Goal: Transaction & Acquisition: Obtain resource

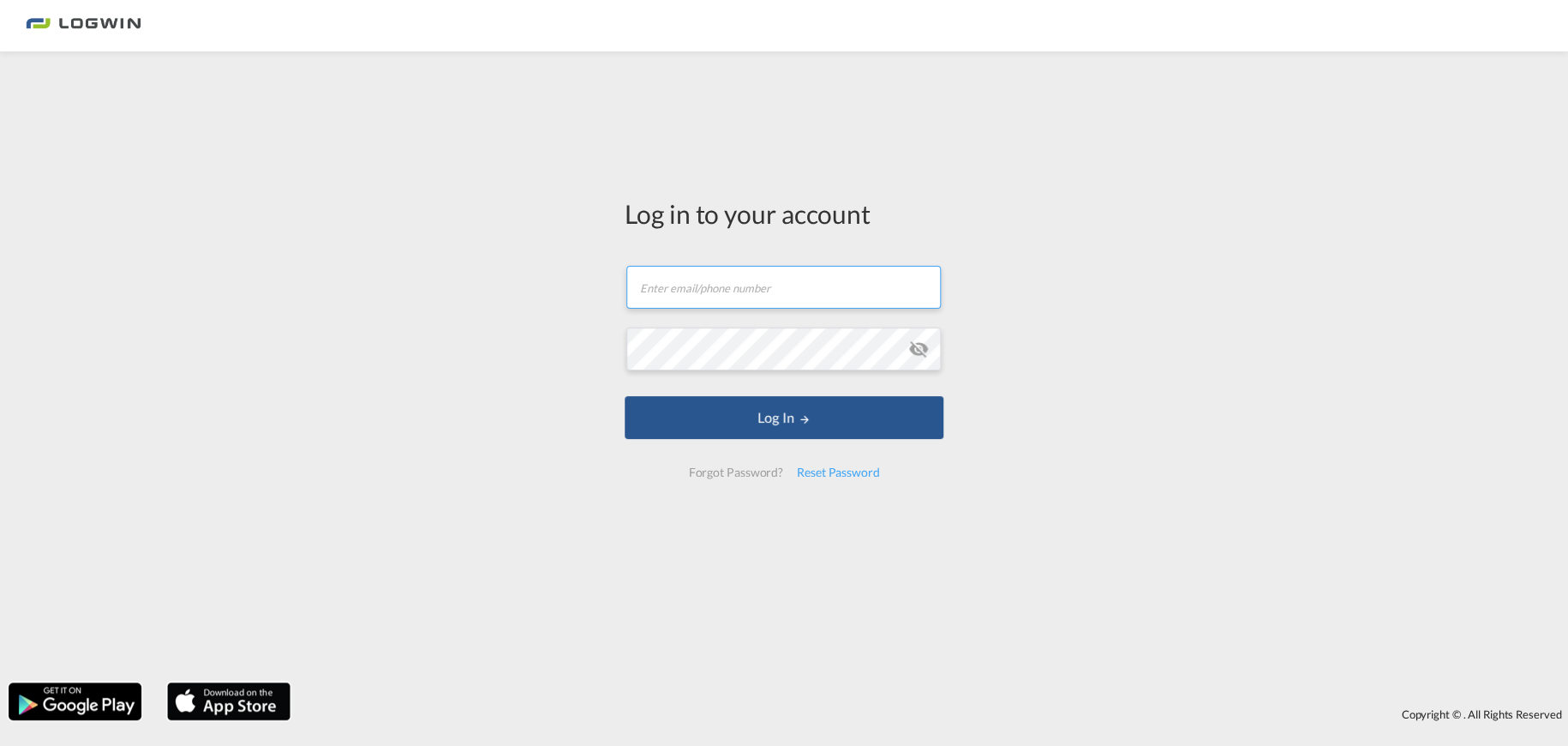
type input "[EMAIL_ADDRESS][PERSON_NAME][DOMAIN_NAME]"
click at [751, 448] on form "[EMAIL_ADDRESS][PERSON_NAME][DOMAIN_NAME] Password field is required Log In For…" at bounding box center [783, 371] width 319 height 246
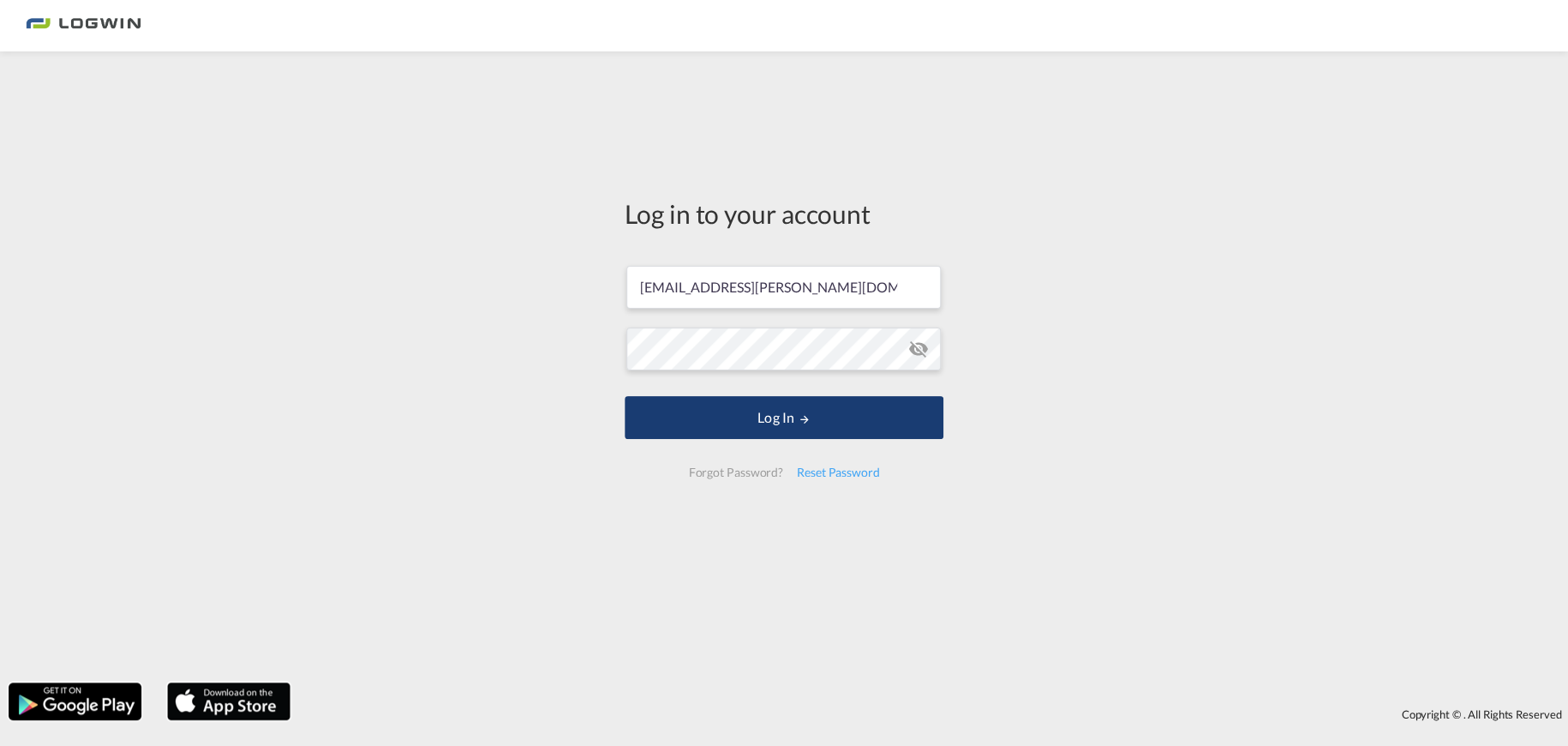
click at [723, 411] on button "Log In" at bounding box center [783, 417] width 319 height 43
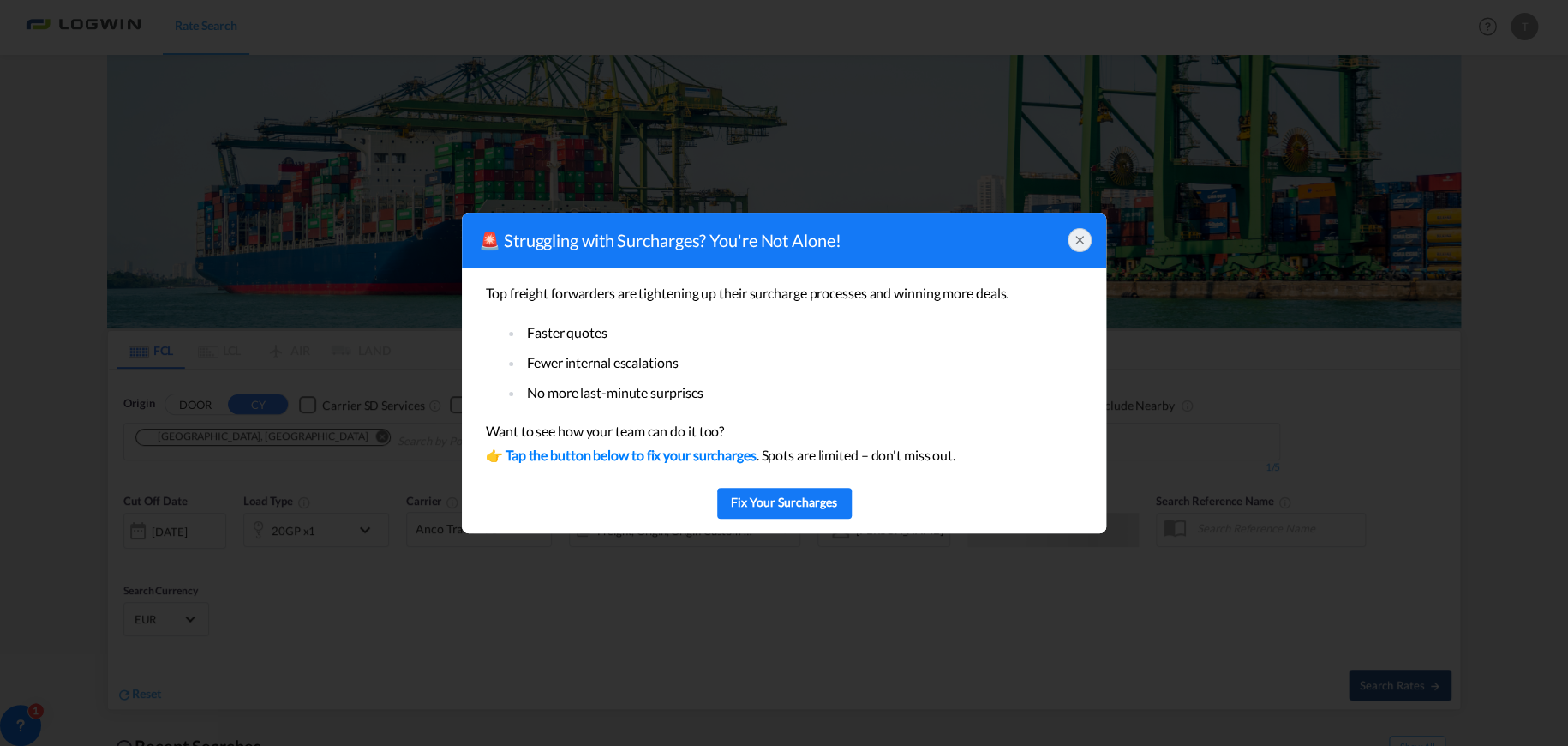
click at [1070, 242] on div at bounding box center [1080, 241] width 24 height 24
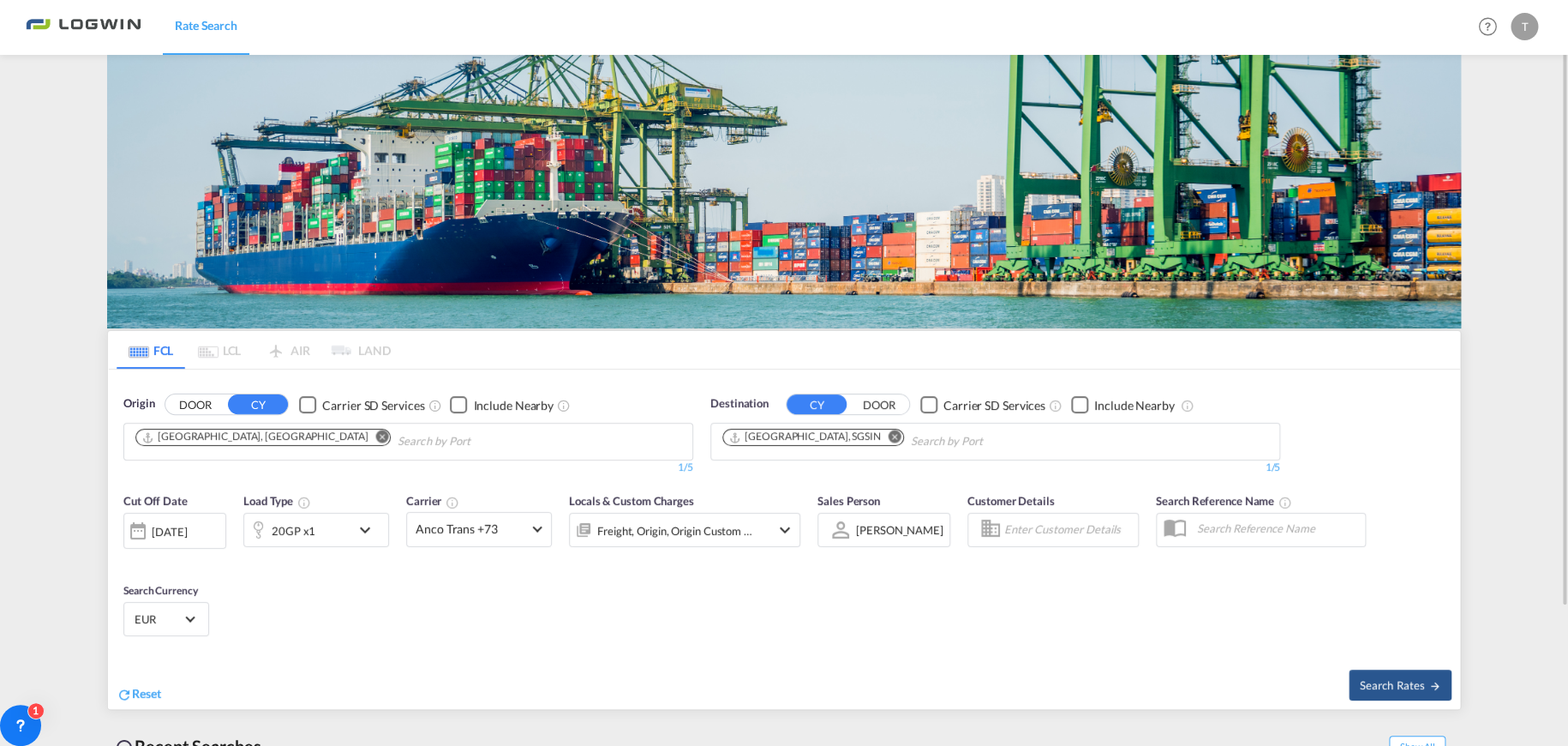
click at [336, 269] on img at bounding box center [783, 191] width 1354 height 274
click at [376, 435] on md-icon "Remove" at bounding box center [382, 436] width 13 height 13
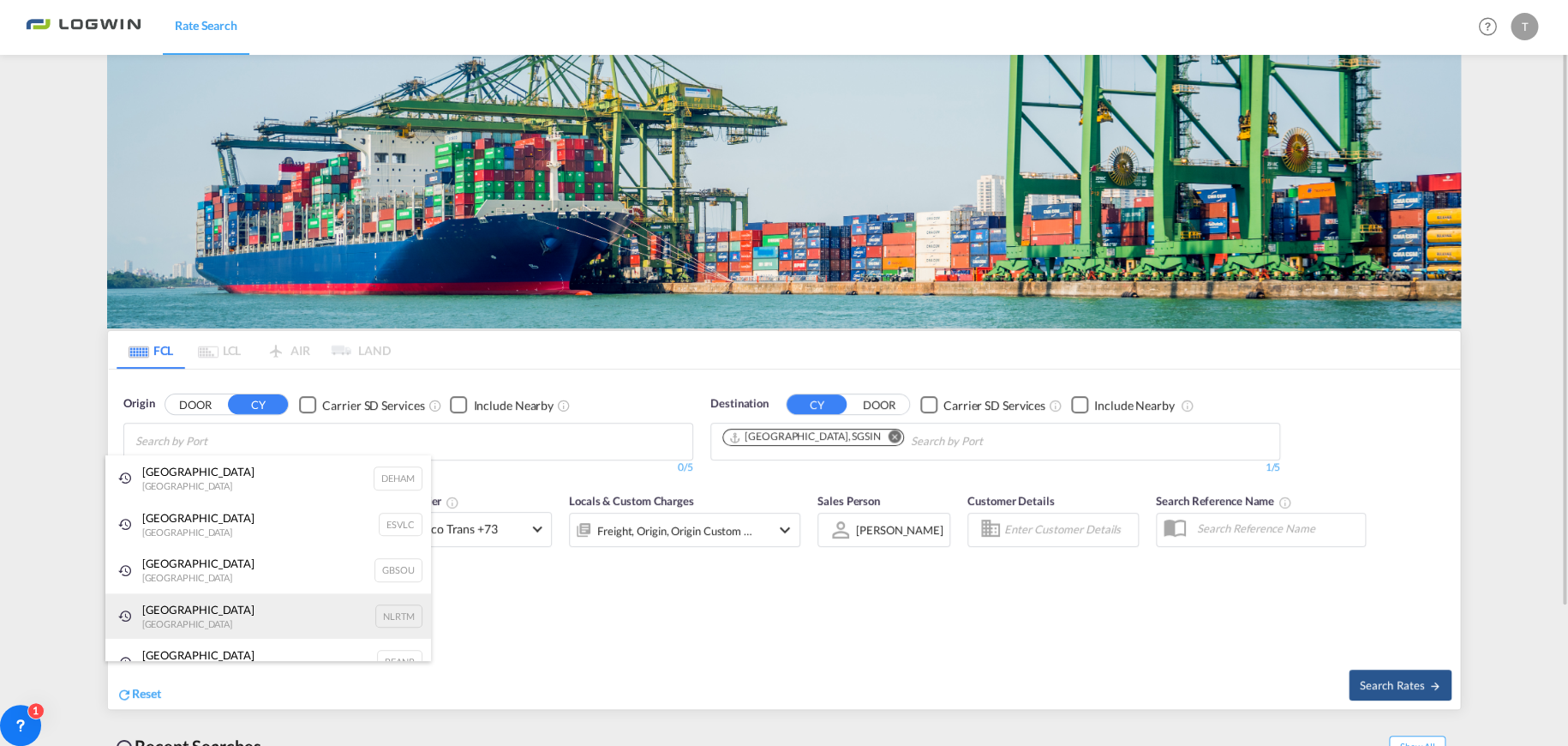
click at [227, 604] on div "[GEOGRAPHIC_DATA] [GEOGRAPHIC_DATA] NLRTM" at bounding box center [267, 616] width 326 height 46
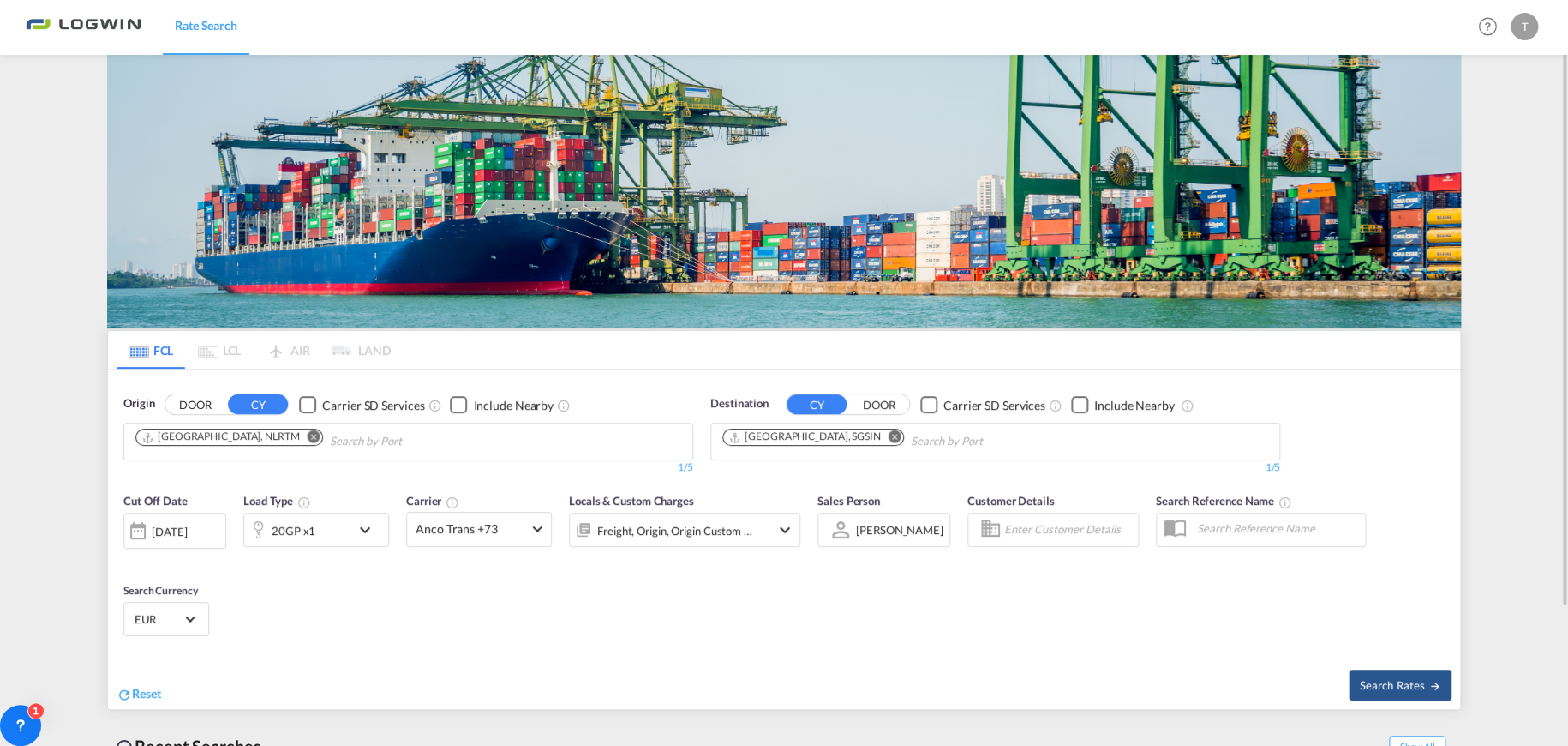
click at [888, 439] on md-icon "Remove" at bounding box center [894, 436] width 13 height 13
click at [911, 435] on input "Chips input." at bounding box center [992, 441] width 163 height 28
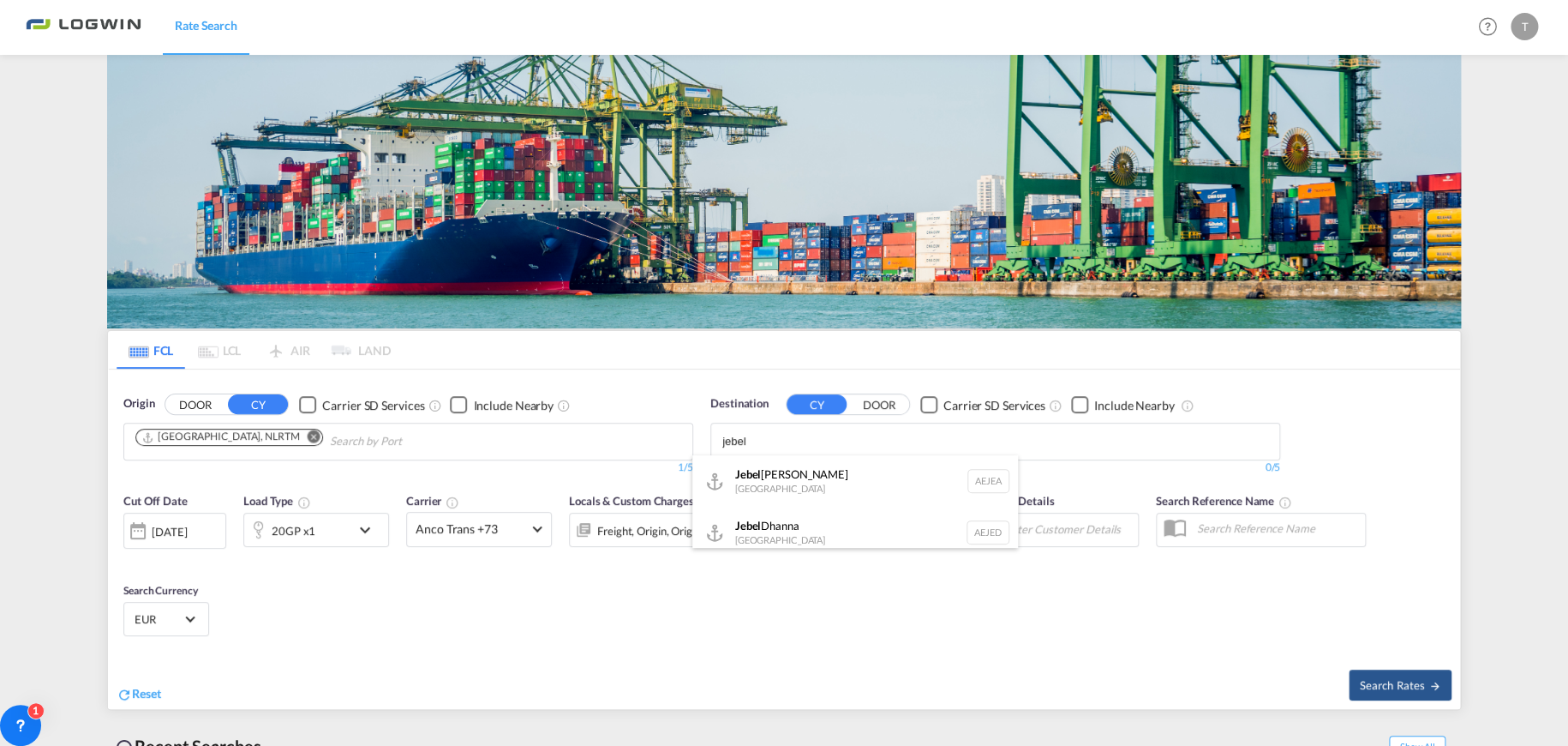
scroll to position [10, 0]
type input "jebel"
click at [840, 469] on div "[GEOGRAPHIC_DATA] [GEOGRAPHIC_DATA]" at bounding box center [854, 470] width 326 height 51
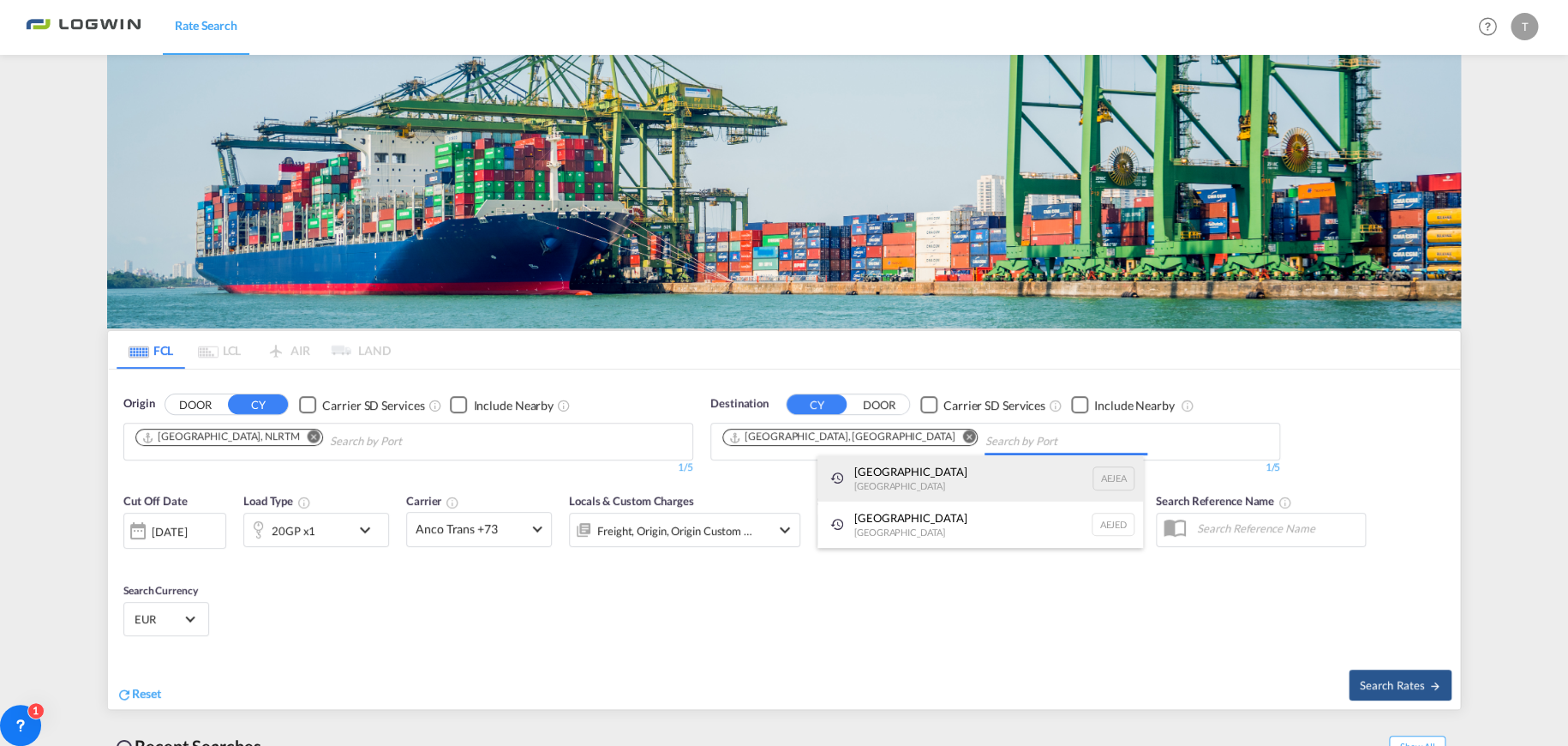
scroll to position [0, 0]
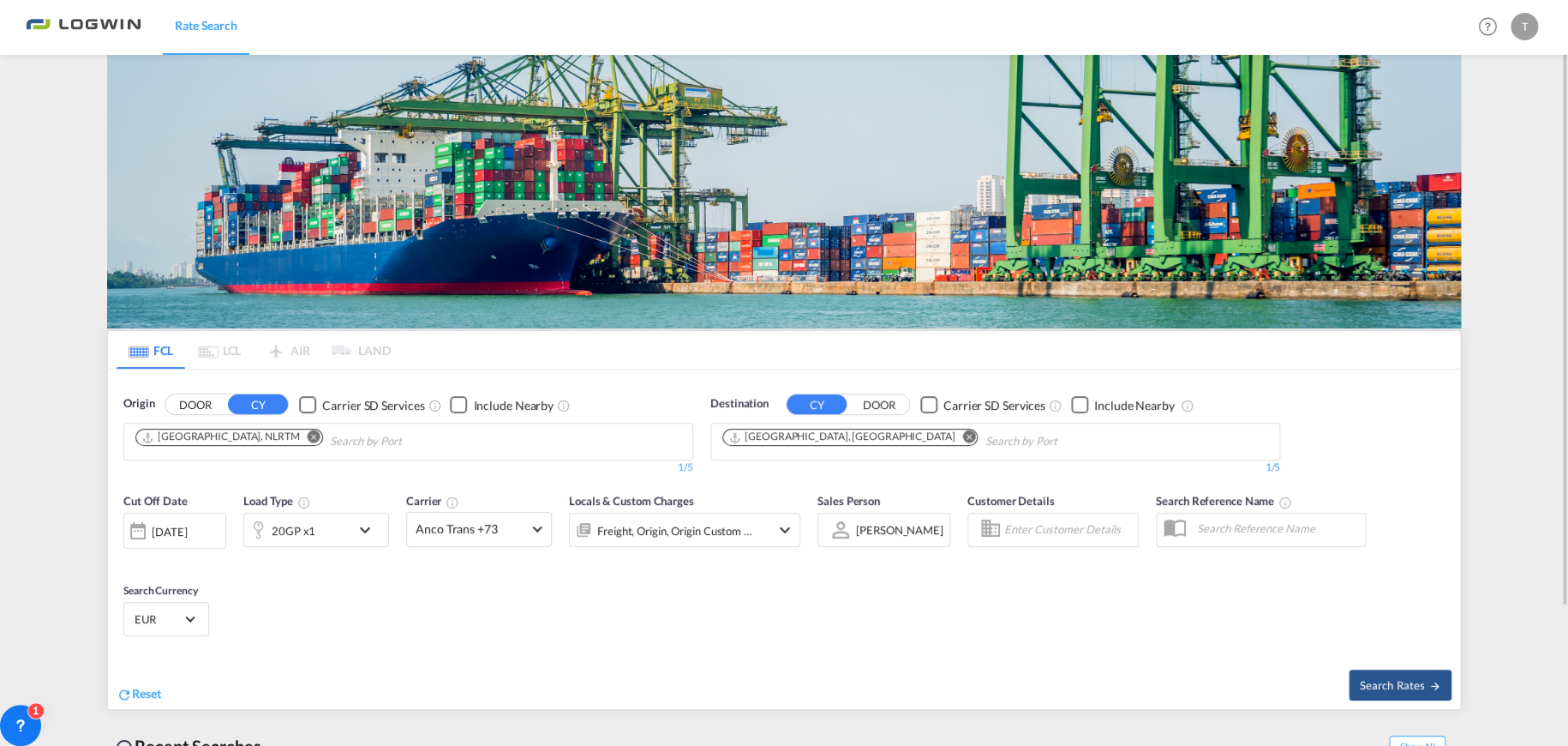
click at [343, 525] on div "20GP x1" at bounding box center [297, 529] width 106 height 34
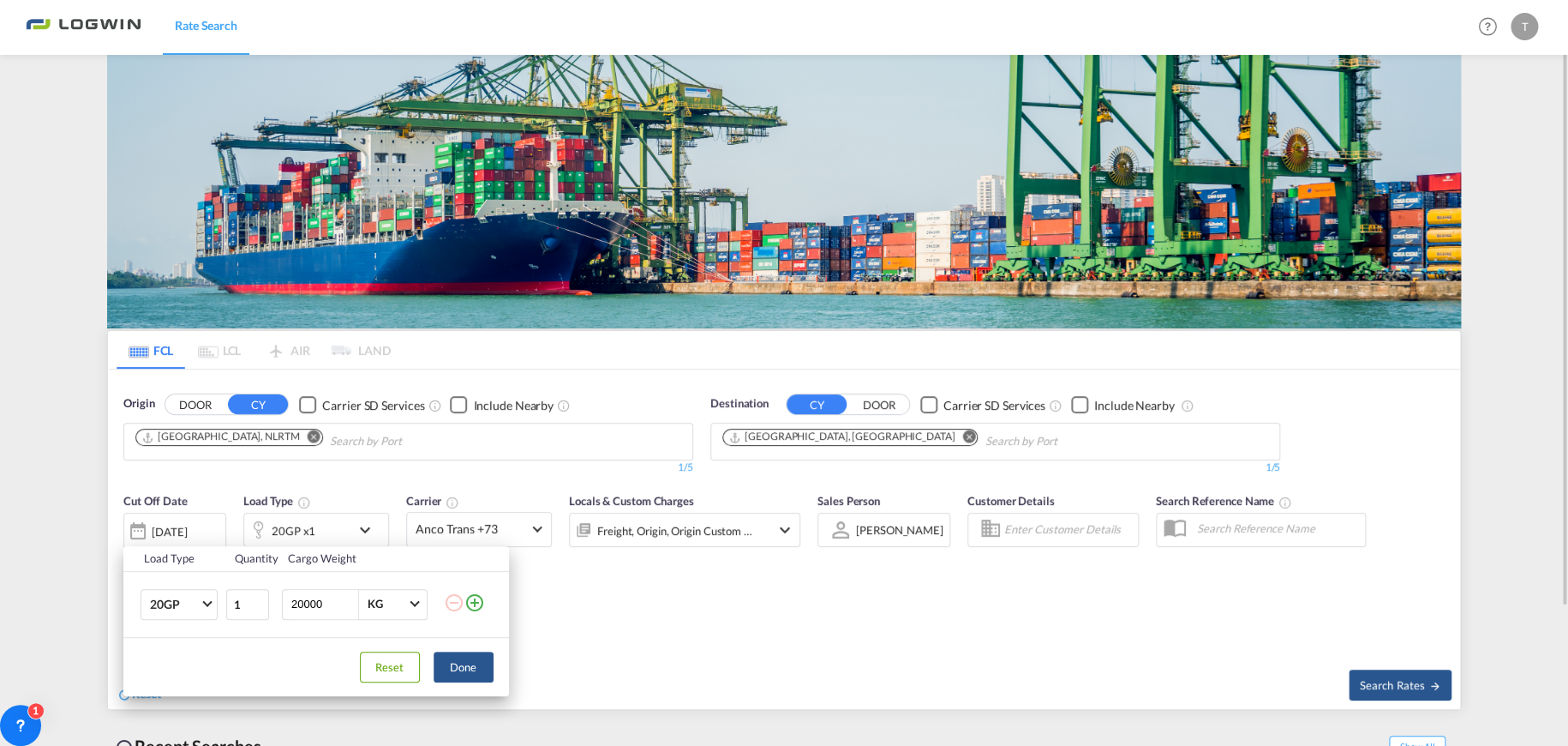
click at [365, 525] on div "Load Type Quantity Cargo Weight 20GP 20GP 40GP 40HC 45HC 20RE 40RE 40HR 20OT 40…" at bounding box center [784, 373] width 1568 height 746
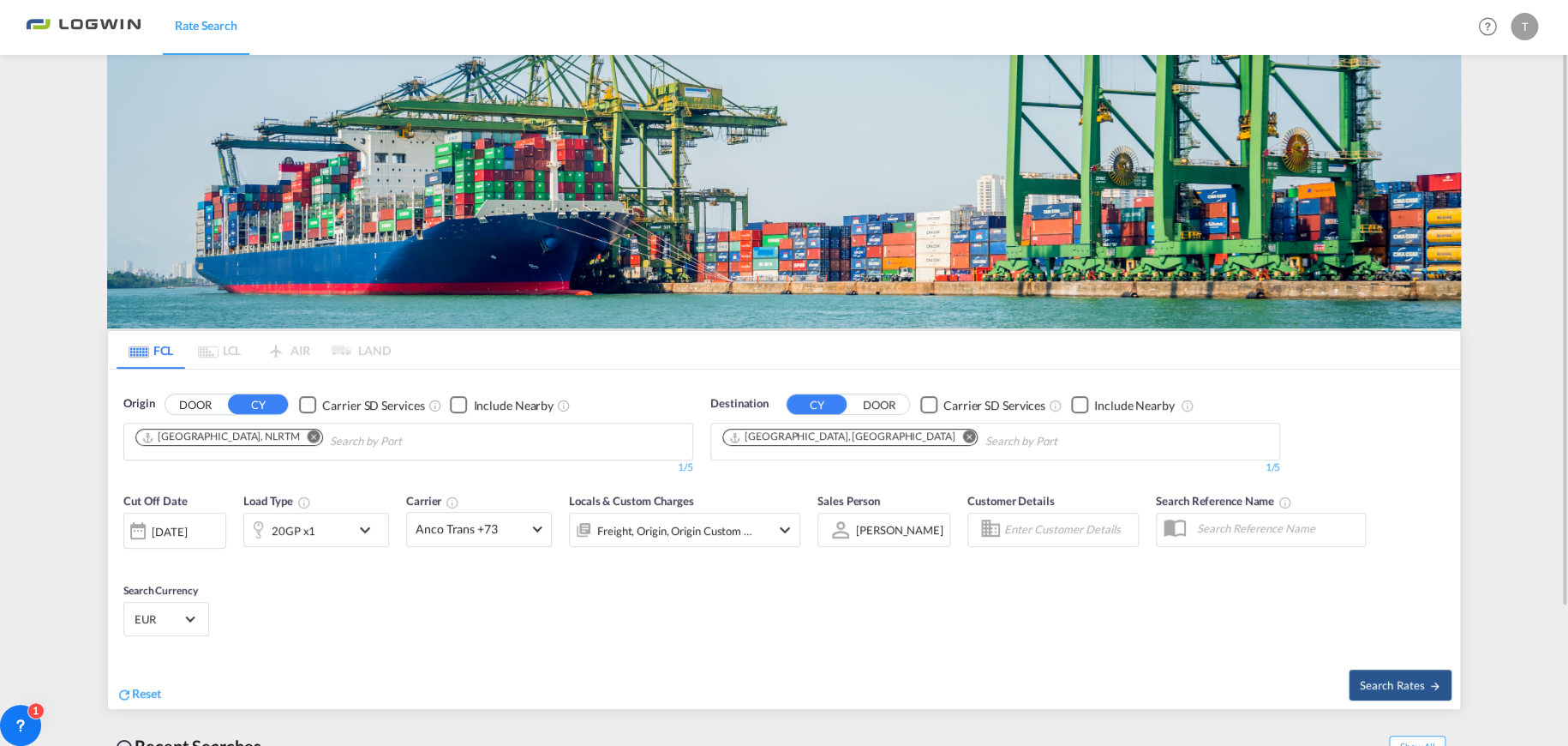
click at [357, 525] on md-icon "icon-chevron-down" at bounding box center [370, 530] width 30 height 21
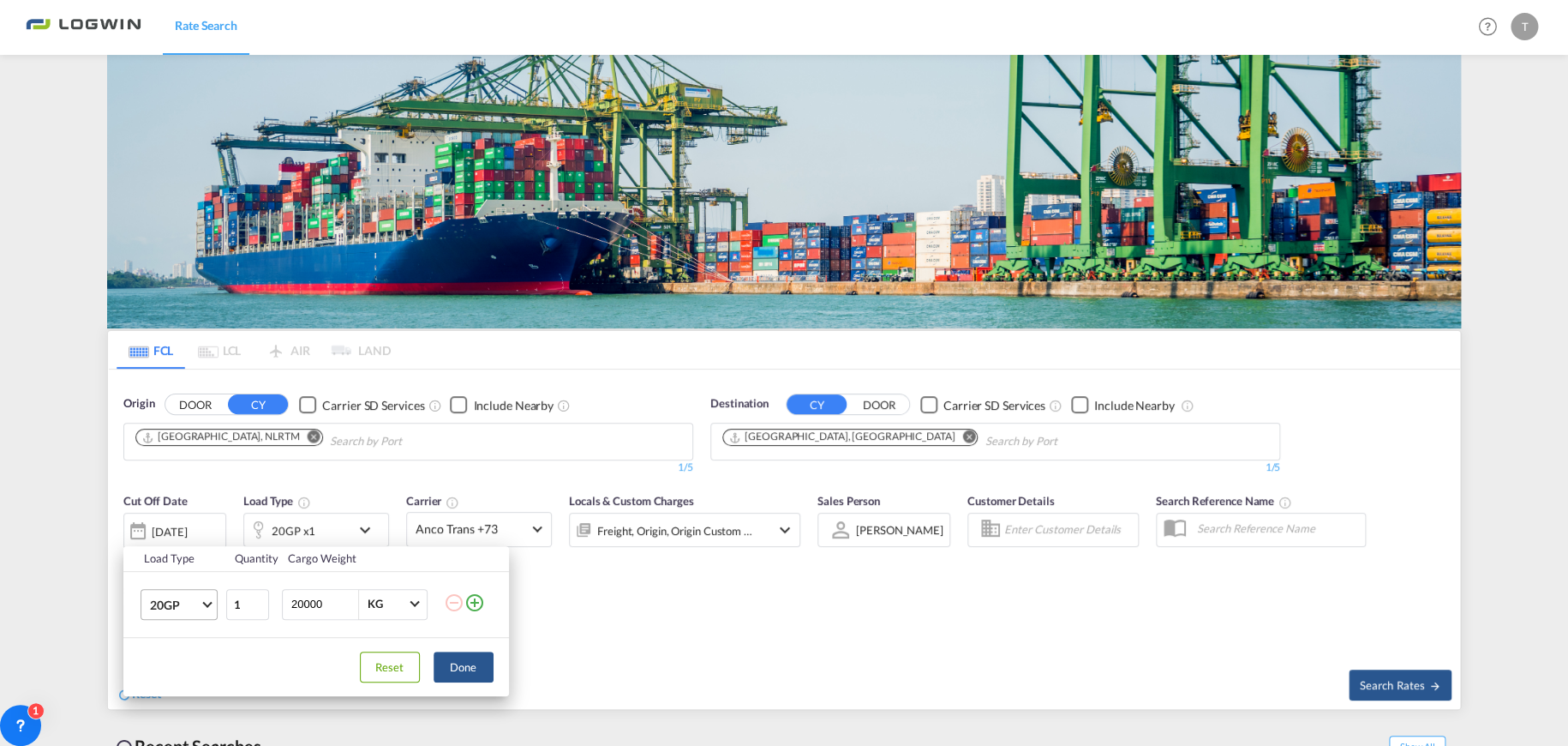
click at [206, 606] on md-select-value "20GP" at bounding box center [182, 604] width 69 height 30
click at [165, 612] on div "40OT" at bounding box center [164, 609] width 30 height 17
click at [463, 668] on button "Done" at bounding box center [463, 667] width 60 height 31
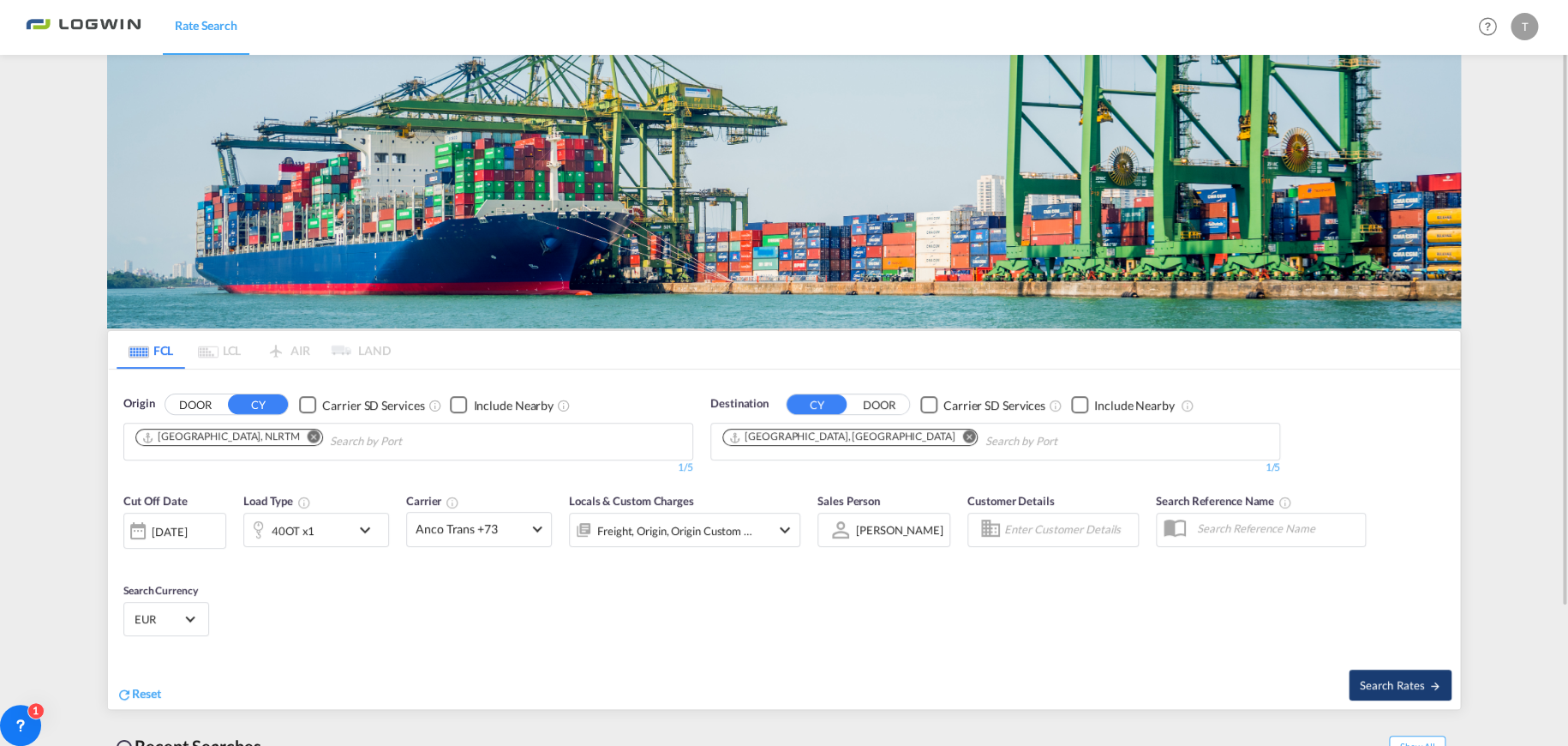
click at [1393, 670] on button "Search Rates" at bounding box center [1400, 685] width 102 height 31
type input "NLRTM to AEJEA / [DATE]"
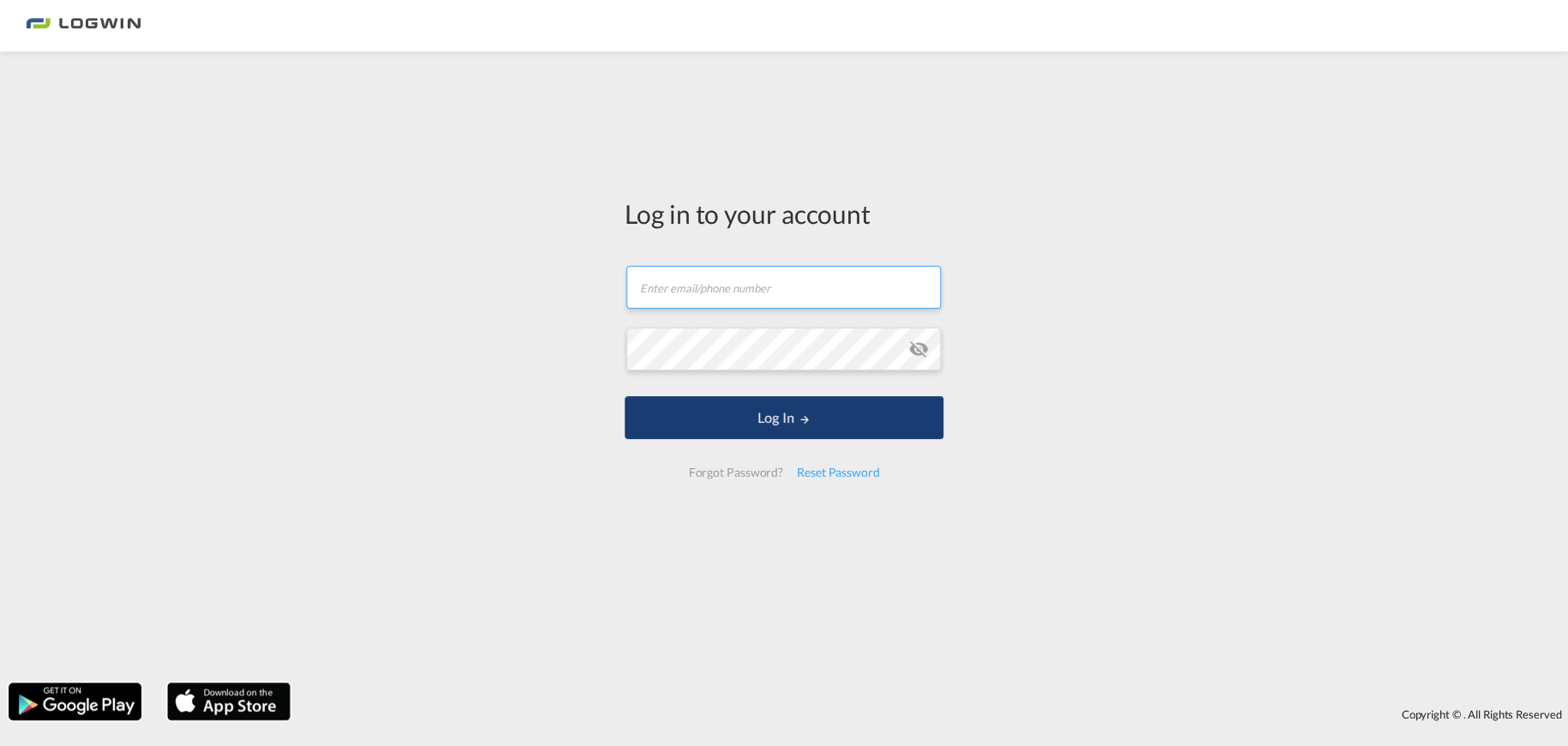
type input "[EMAIL_ADDRESS][PERSON_NAME][DOMAIN_NAME]"
click at [792, 422] on button "Log In" at bounding box center [783, 417] width 319 height 43
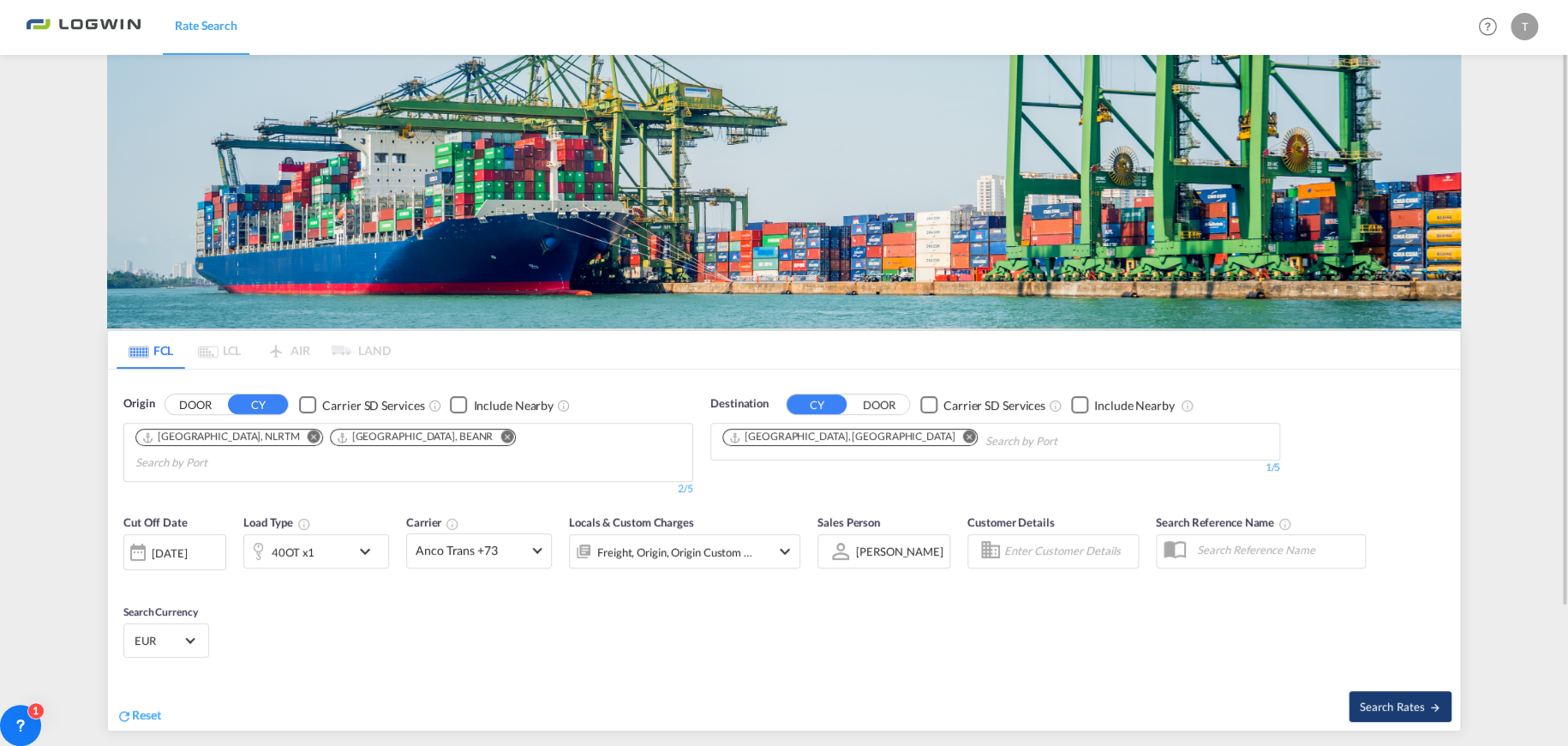
click at [1410, 699] on span "Search Rates" at bounding box center [1400, 706] width 82 height 14
type input "NLRTM,BEANR to AEJEA / 11 Aug 2025"
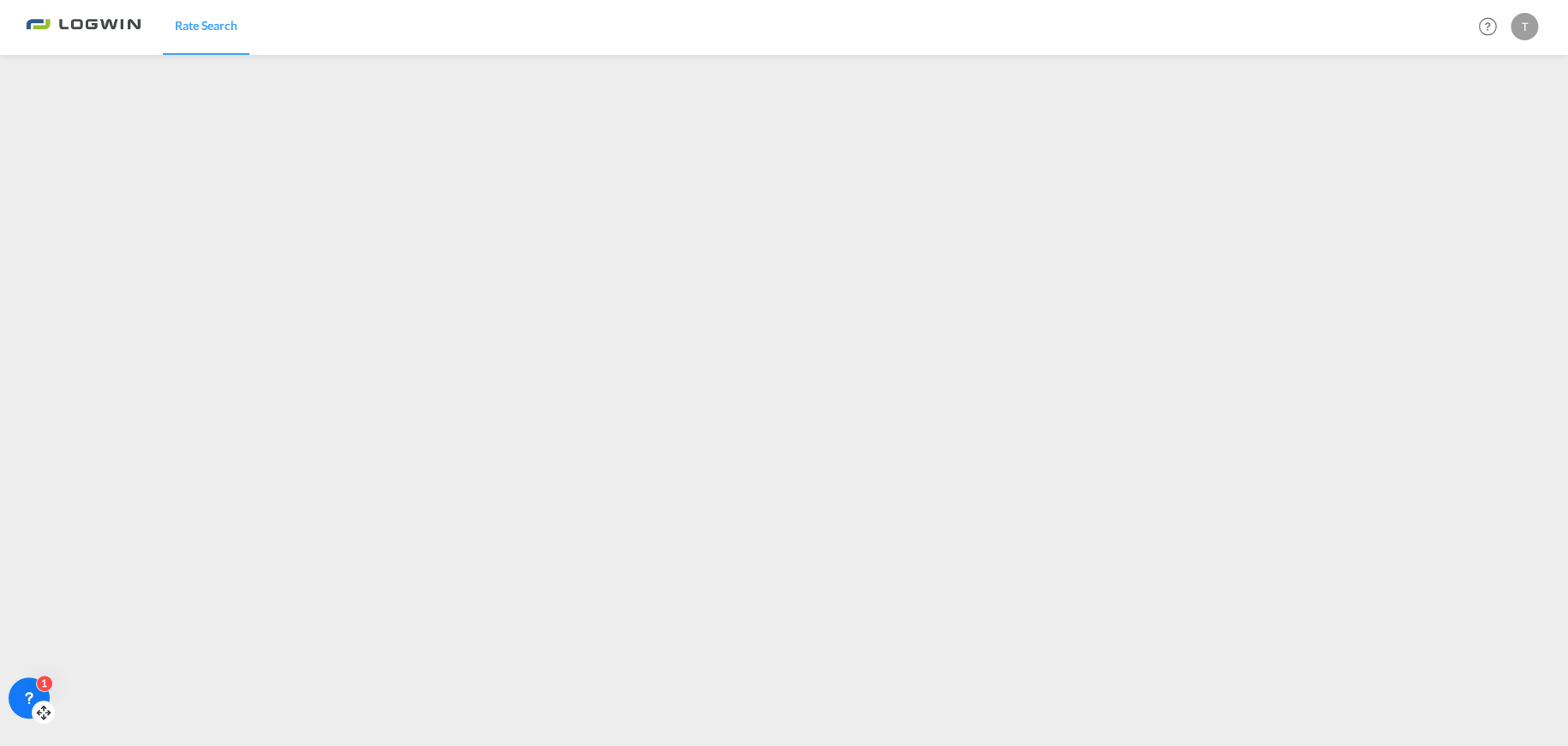
click at [30, 703] on icon at bounding box center [30, 703] width 0 height 0
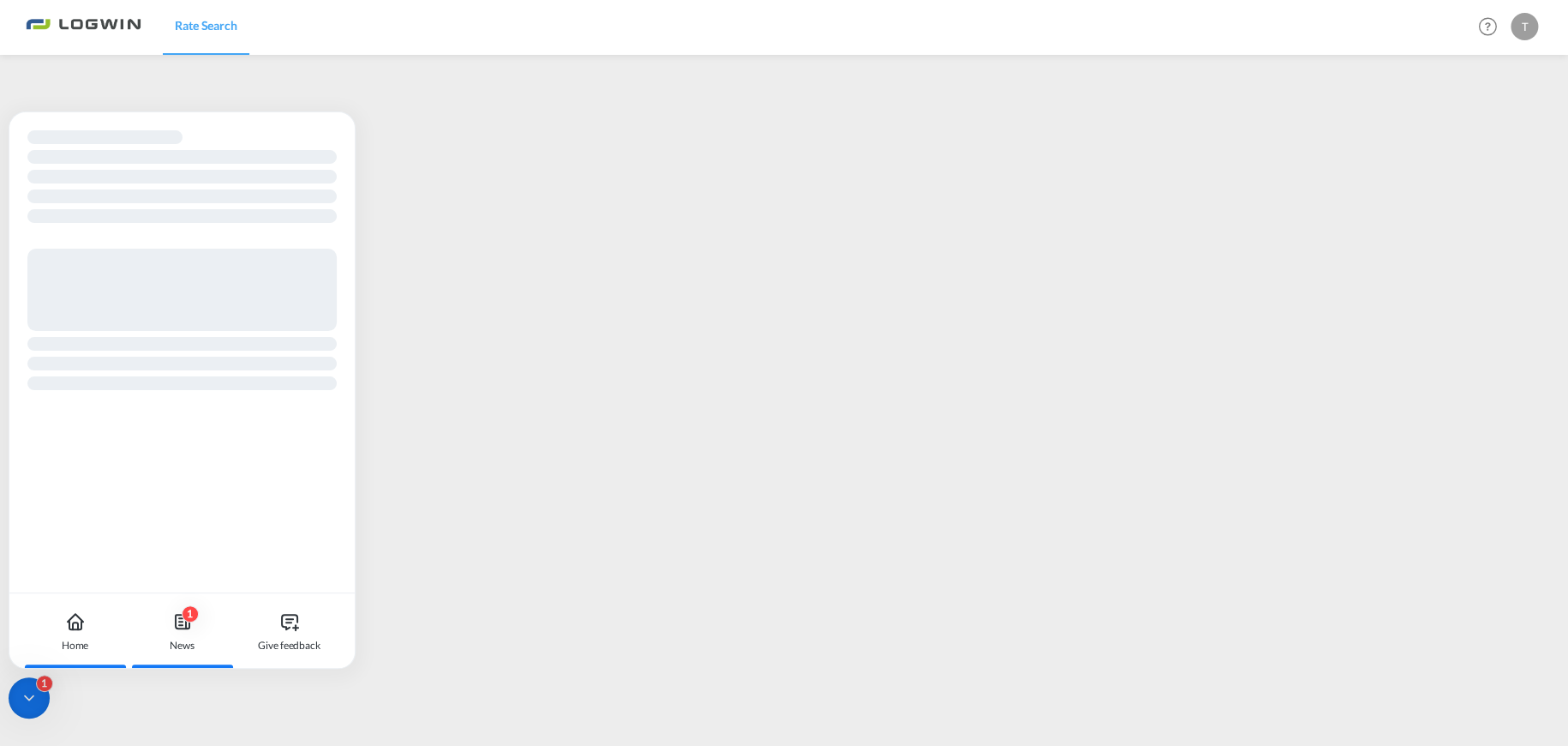
click at [186, 625] on icon at bounding box center [182, 622] width 14 height 14
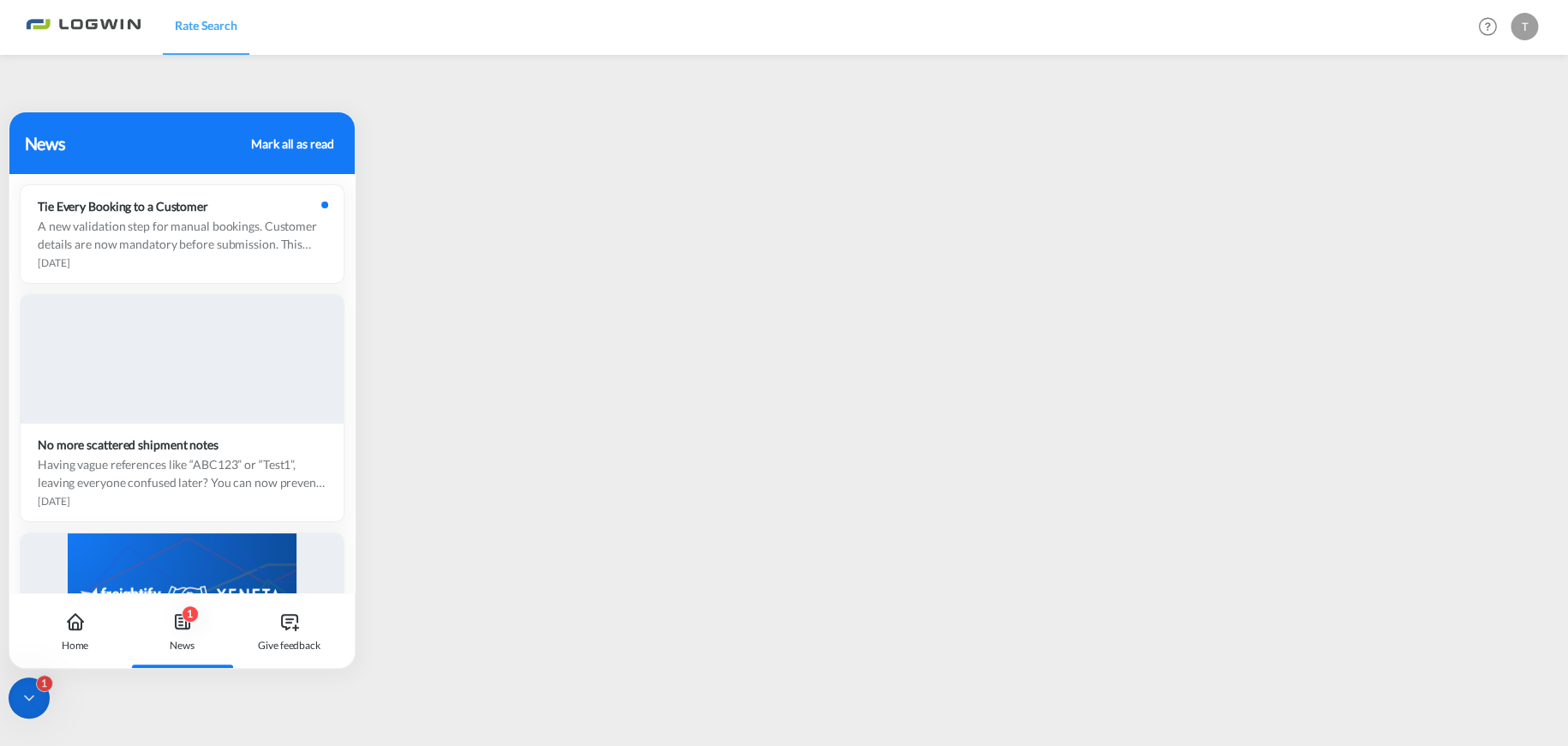
click at [30, 702] on icon at bounding box center [30, 697] width 17 height 17
